Goal: Task Accomplishment & Management: Use online tool/utility

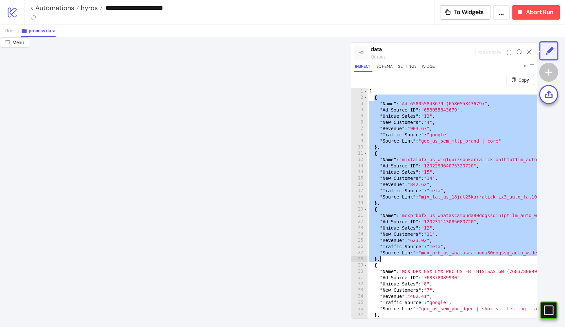
scroll to position [313, 64]
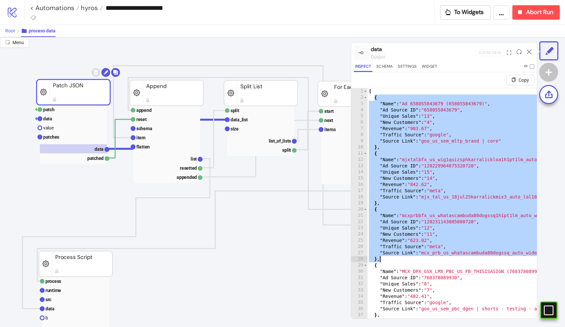
click at [9, 32] on span "Root" at bounding box center [10, 30] width 10 height 5
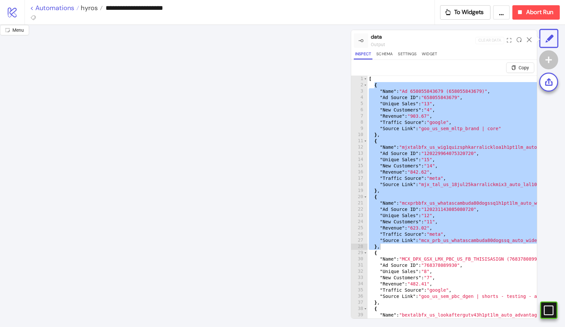
click at [46, 8] on link "< Automations" at bounding box center [54, 8] width 49 height 7
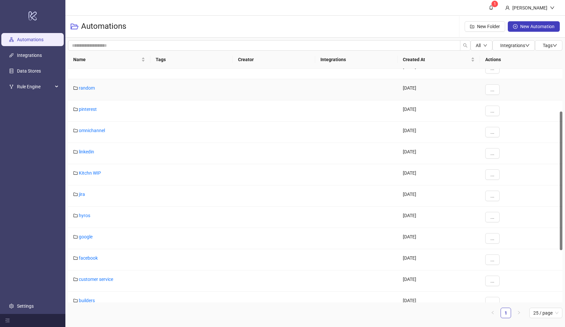
scroll to position [77, 0]
click at [84, 192] on link "jira" at bounding box center [82, 192] width 6 height 5
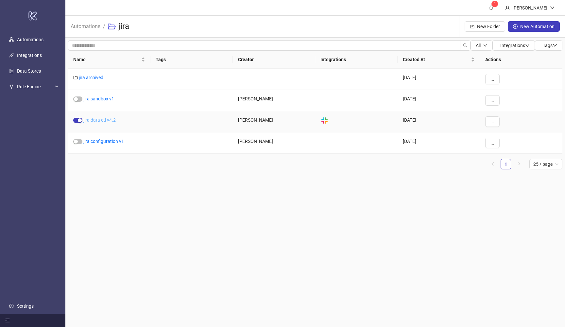
click at [109, 119] on link "jira data etl v4.2" at bounding box center [99, 119] width 32 height 5
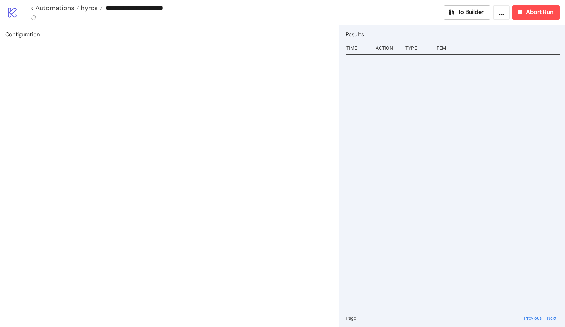
type input "**********"
click at [465, 13] on span "To Builder" at bounding box center [471, 13] width 26 height 8
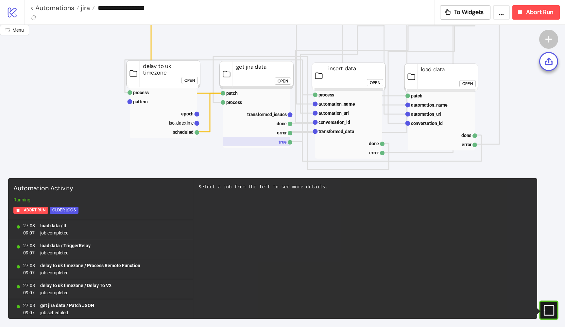
scroll to position [113, 0]
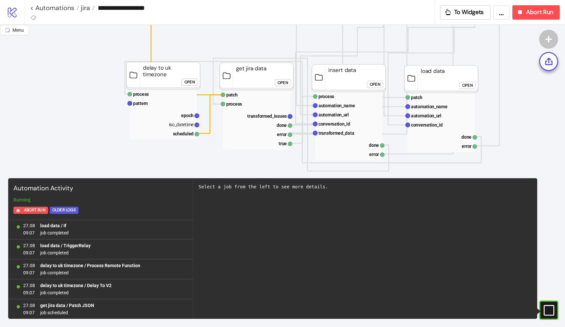
click at [281, 81] on div "Open" at bounding box center [283, 83] width 10 height 8
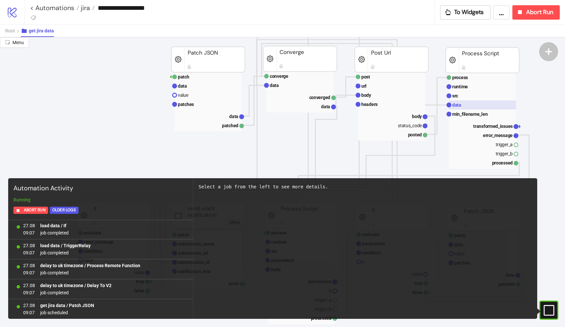
scroll to position [105, 8]
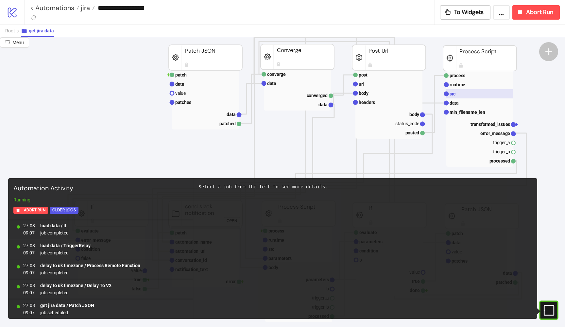
click at [468, 92] on rect at bounding box center [480, 93] width 67 height 9
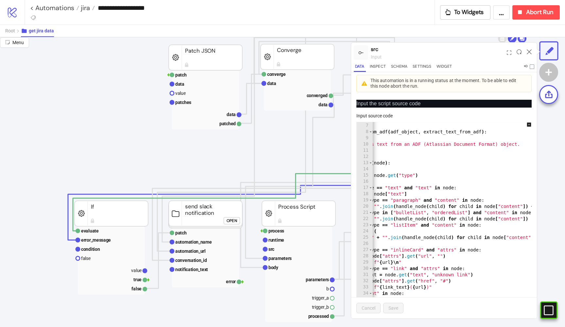
scroll to position [0, 0]
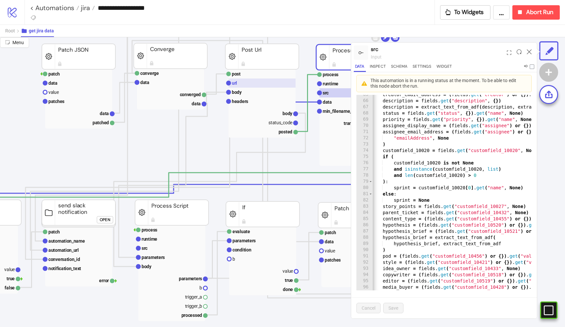
click at [248, 83] on rect at bounding box center [262, 83] width 67 height 9
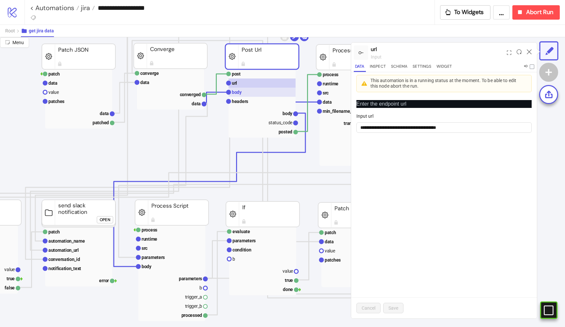
click at [244, 93] on rect at bounding box center [262, 92] width 67 height 9
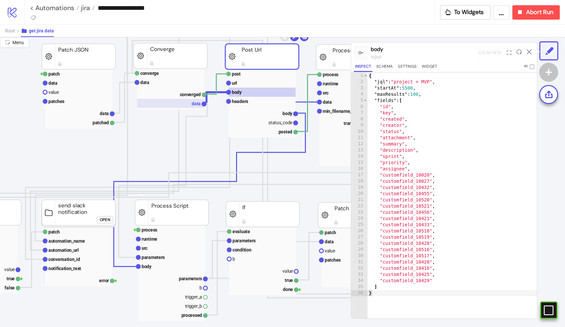
click at [192, 101] on rect at bounding box center [170, 103] width 67 height 9
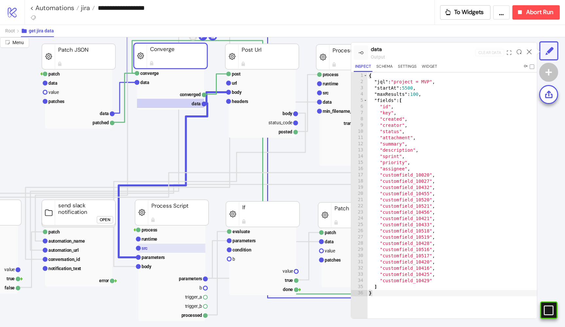
click at [160, 244] on rect at bounding box center [171, 248] width 67 height 9
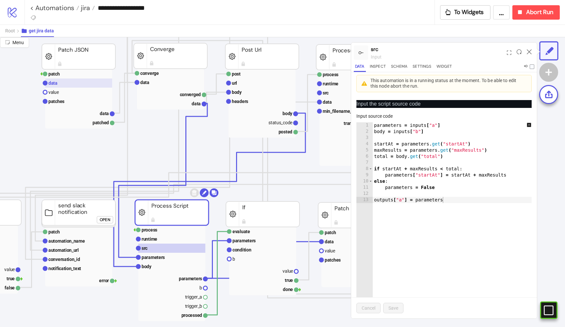
click at [64, 80] on rect at bounding box center [78, 83] width 67 height 9
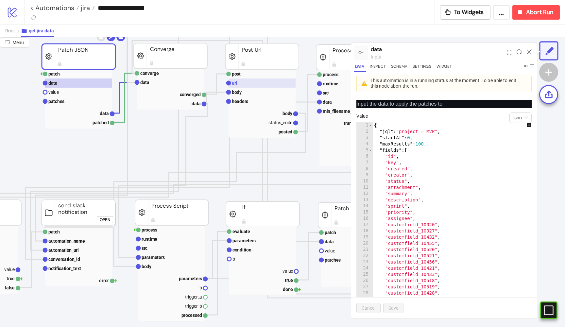
click at [239, 84] on rect at bounding box center [262, 83] width 67 height 9
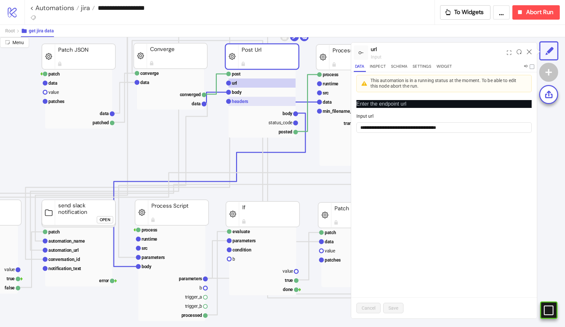
click at [244, 101] on text "headers" at bounding box center [240, 101] width 16 height 5
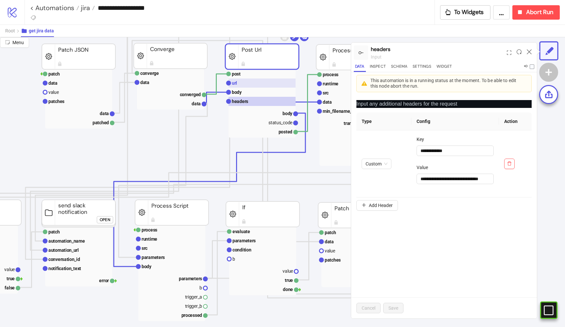
click at [240, 85] on rect at bounding box center [262, 83] width 67 height 9
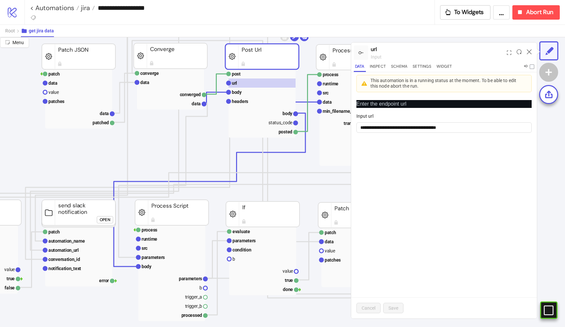
click at [532, 52] on div at bounding box center [529, 53] width 10 height 18
click at [530, 52] on icon at bounding box center [529, 51] width 5 height 5
